Goal: Transaction & Acquisition: Subscribe to service/newsletter

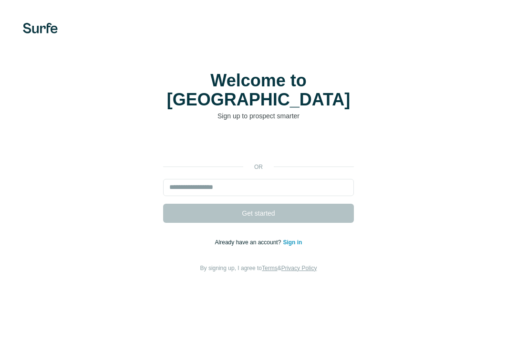
click at [258, 179] on input "email" at bounding box center [258, 187] width 191 height 17
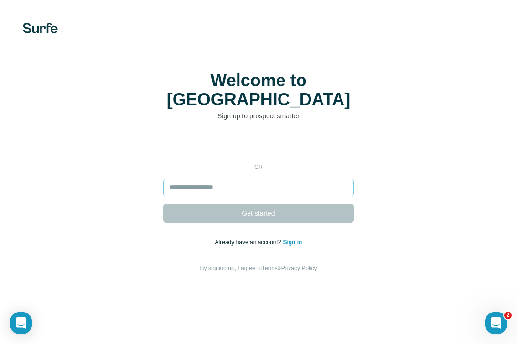
click at [205, 179] on input "email" at bounding box center [258, 187] width 191 height 17
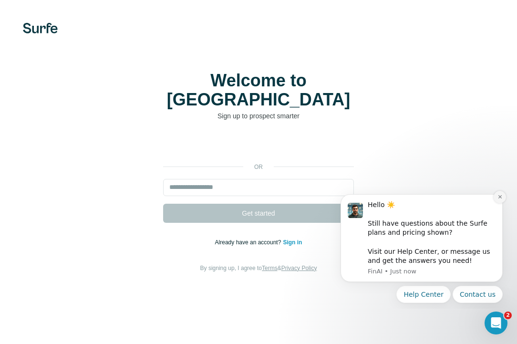
click at [500, 199] on icon "Dismiss notification" at bounding box center [499, 196] width 5 height 5
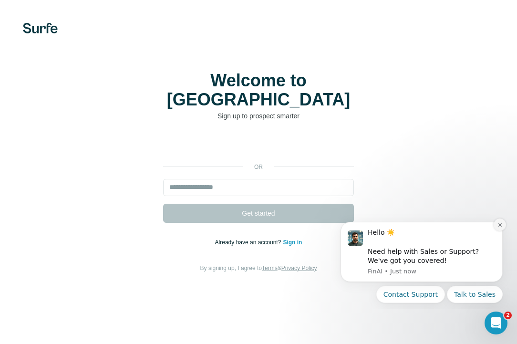
click at [499, 223] on icon "Dismiss notification" at bounding box center [499, 224] width 5 height 5
click at [500, 225] on icon "Dismiss notification" at bounding box center [499, 224] width 3 height 3
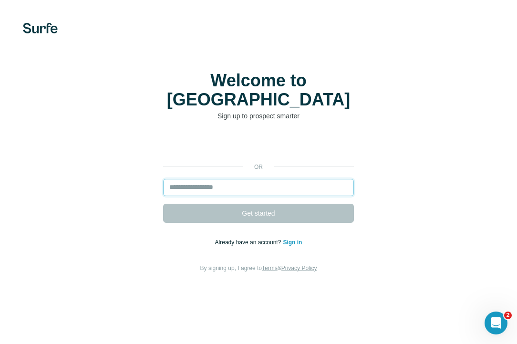
click at [310, 179] on input "email" at bounding box center [258, 187] width 191 height 17
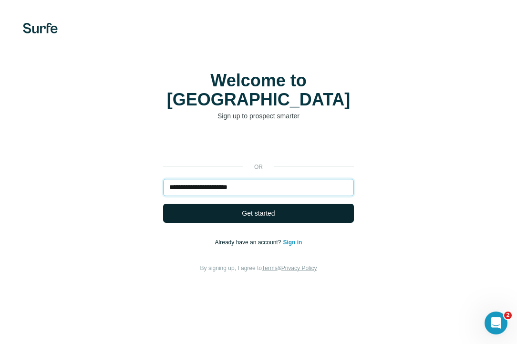
type input "**********"
click at [292, 204] on button "Get started" at bounding box center [258, 213] width 191 height 19
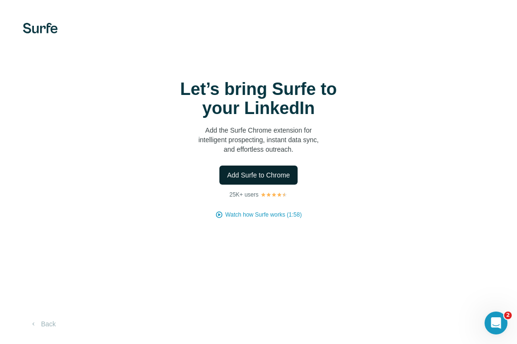
click at [272, 180] on button "Add Surfe to Chrome" at bounding box center [258, 174] width 78 height 19
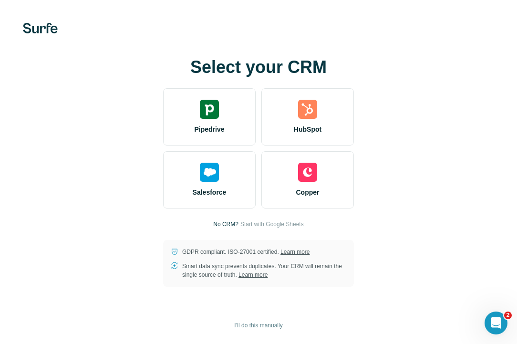
click at [490, 43] on div "Select your CRM Pipedrive HubSpot Salesforce Copper No CRM? Start with Google S…" at bounding box center [258, 172] width 517 height 344
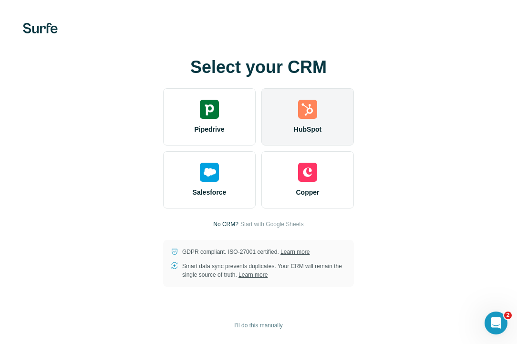
click at [305, 125] on span "HubSpot" at bounding box center [308, 129] width 28 height 10
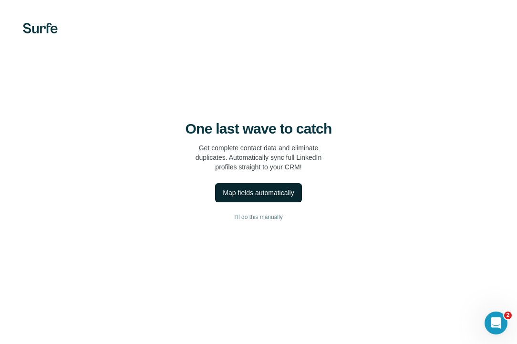
click at [274, 190] on div "Map fields automatically" at bounding box center [258, 193] width 71 height 10
